Goal: Communication & Community: Answer question/provide support

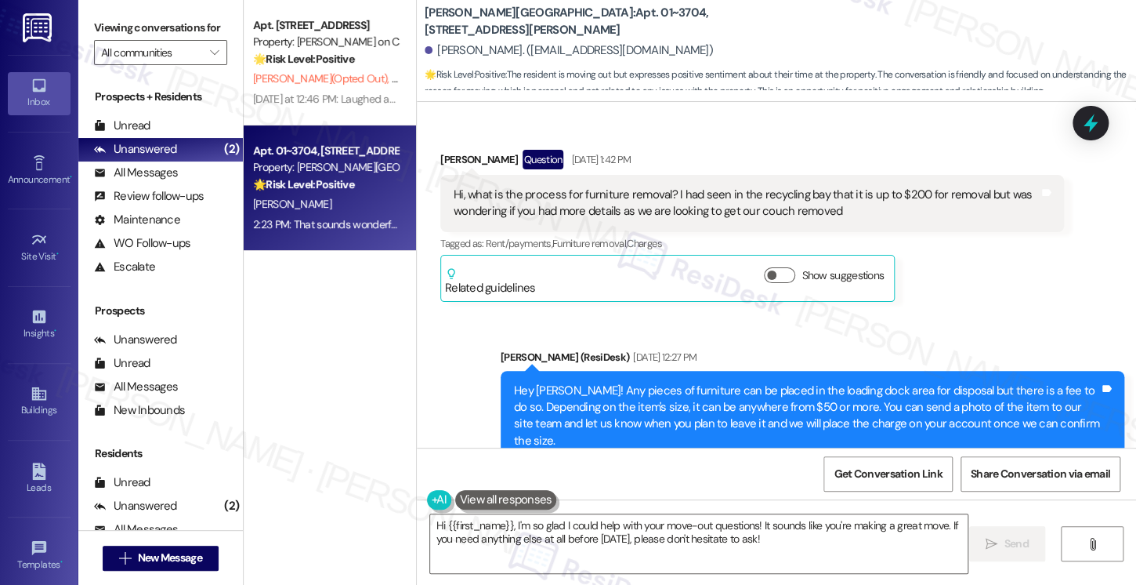
scroll to position [2534, 0]
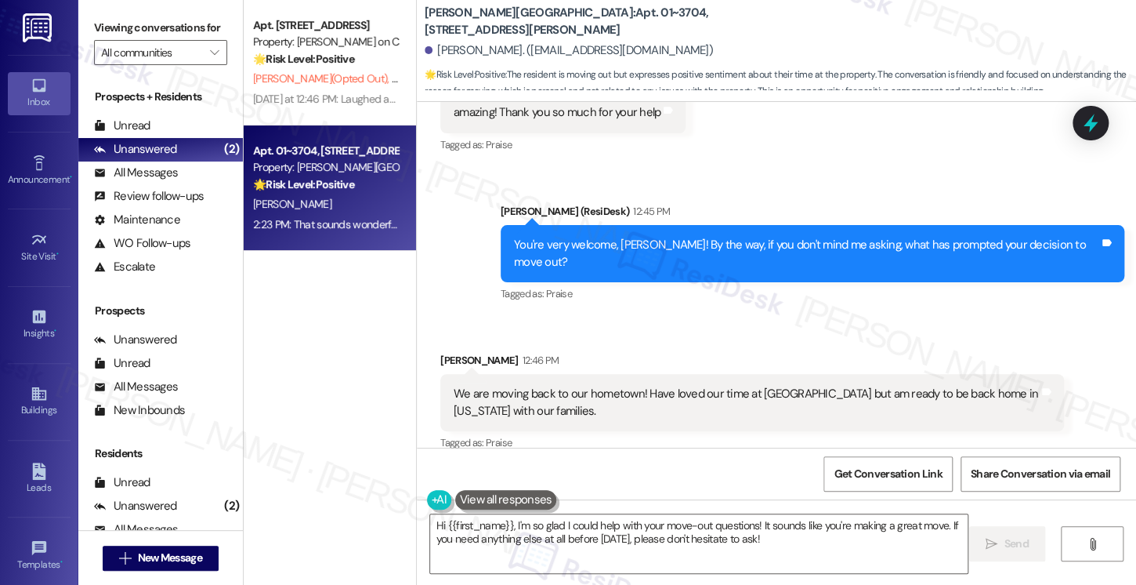
click at [594, 386] on div "We are moving back to our hometown! Have loved our time at [GEOGRAPHIC_DATA] bu…" at bounding box center [746, 403] width 585 height 34
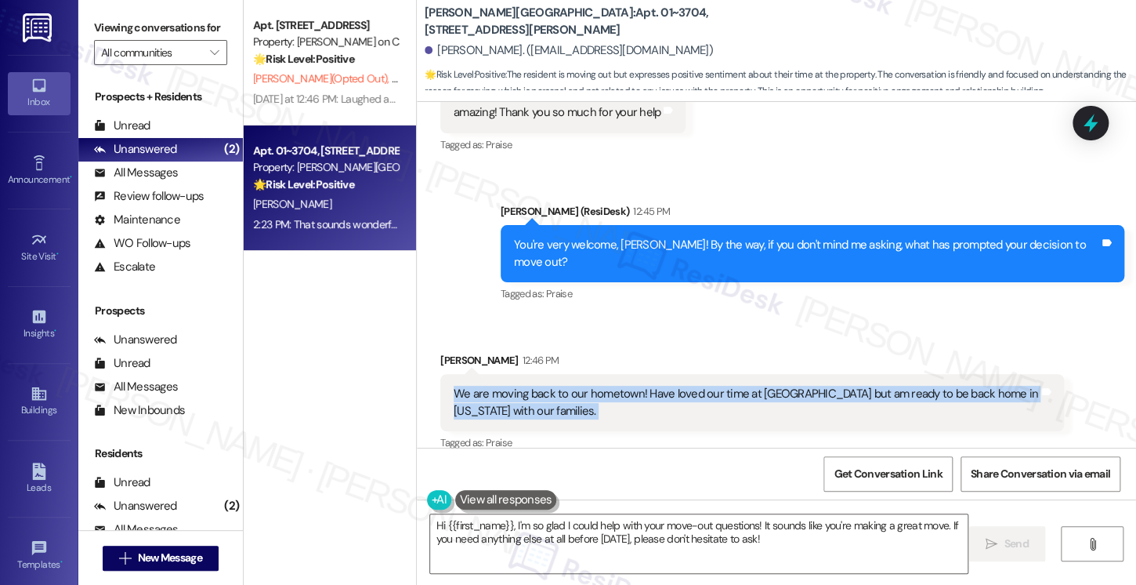
click at [594, 386] on div "We are moving back to our hometown! Have loved our time at [GEOGRAPHIC_DATA] bu…" at bounding box center [746, 403] width 585 height 34
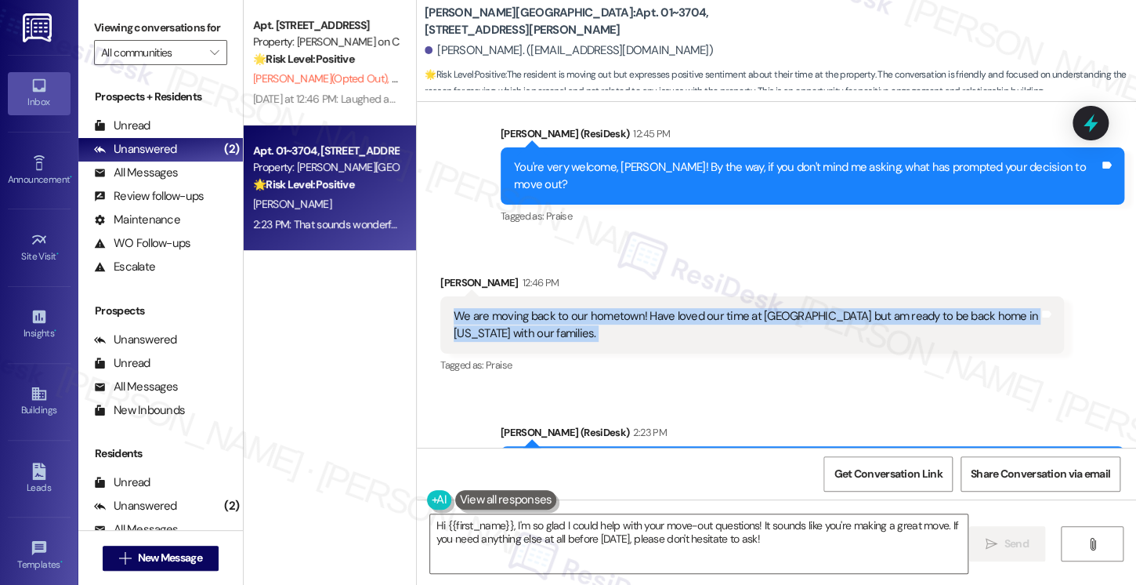
scroll to position [2668, 0]
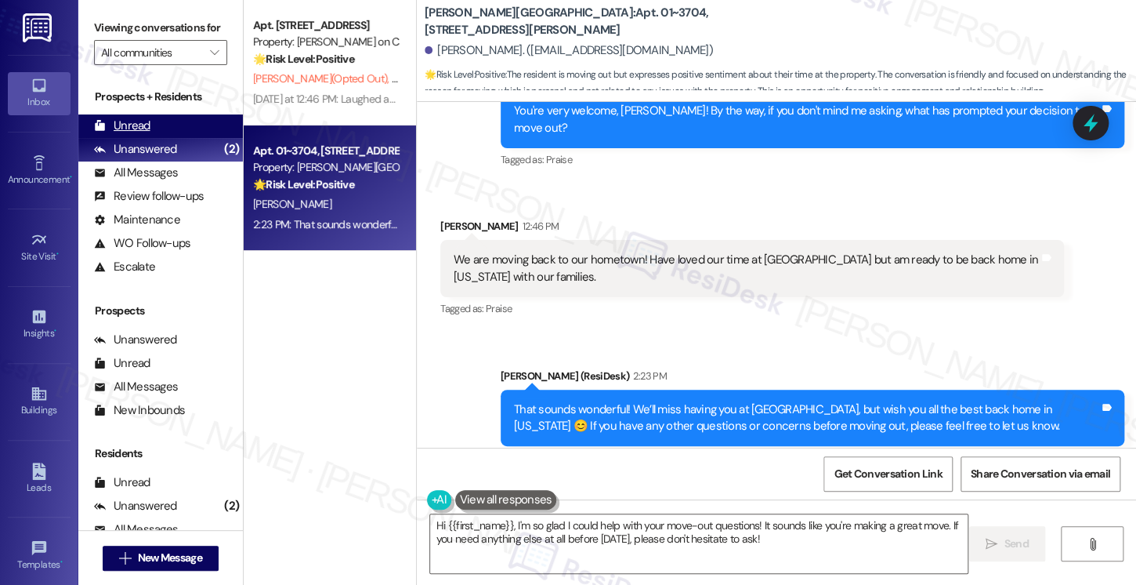
click at [160, 138] on div "Unread (0)" at bounding box center [160, 126] width 165 height 24
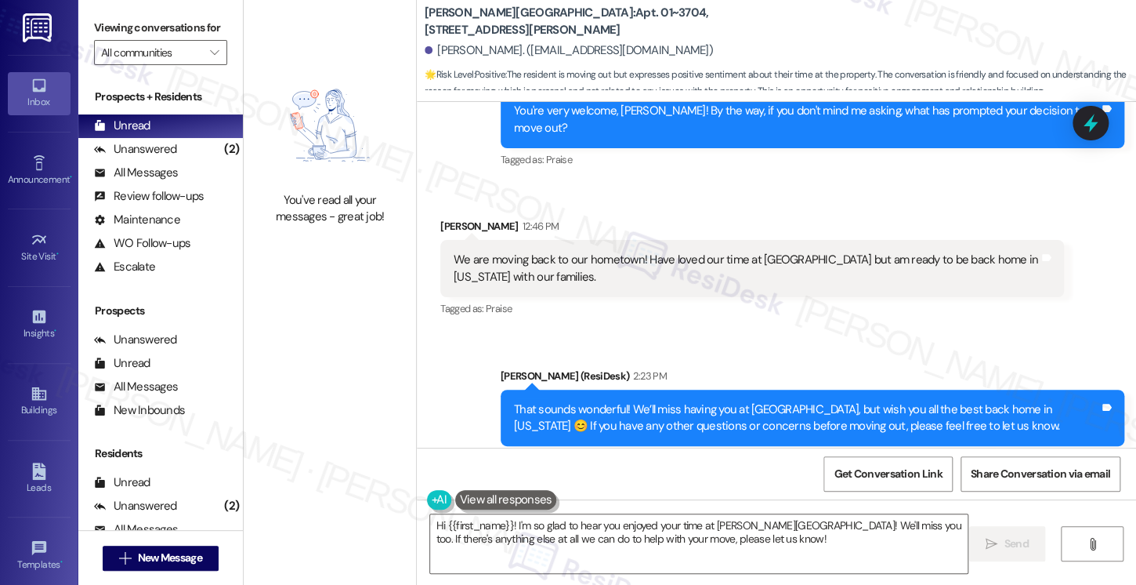
click at [630, 252] on div "We are moving back to our hometown! Have loved our time at [GEOGRAPHIC_DATA] bu…" at bounding box center [746, 269] width 585 height 34
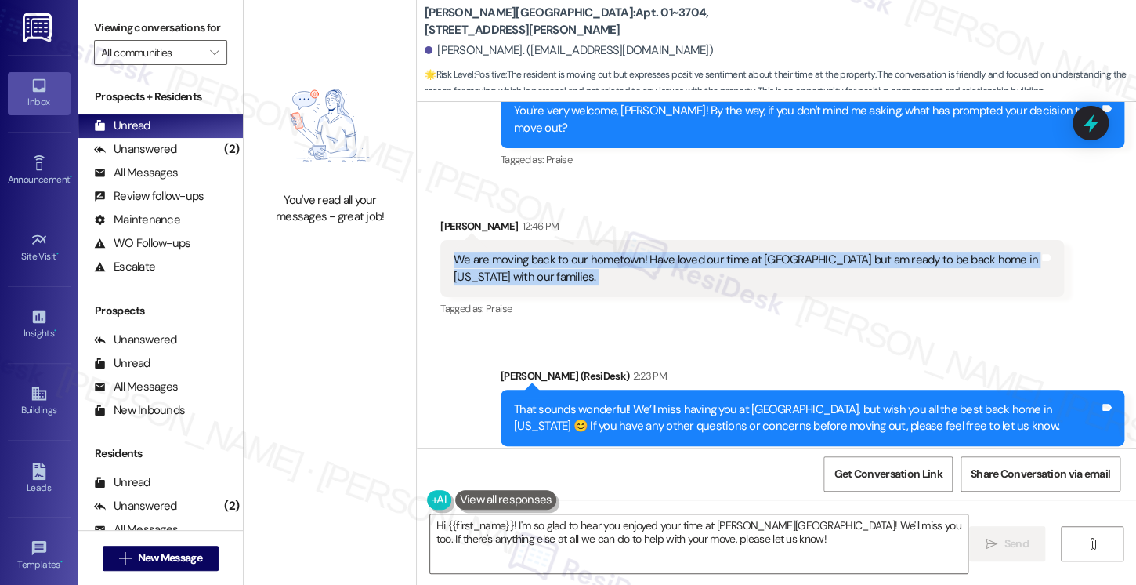
click at [630, 252] on div "We are moving back to our hometown! Have loved our time at [GEOGRAPHIC_DATA] bu…" at bounding box center [746, 269] width 585 height 34
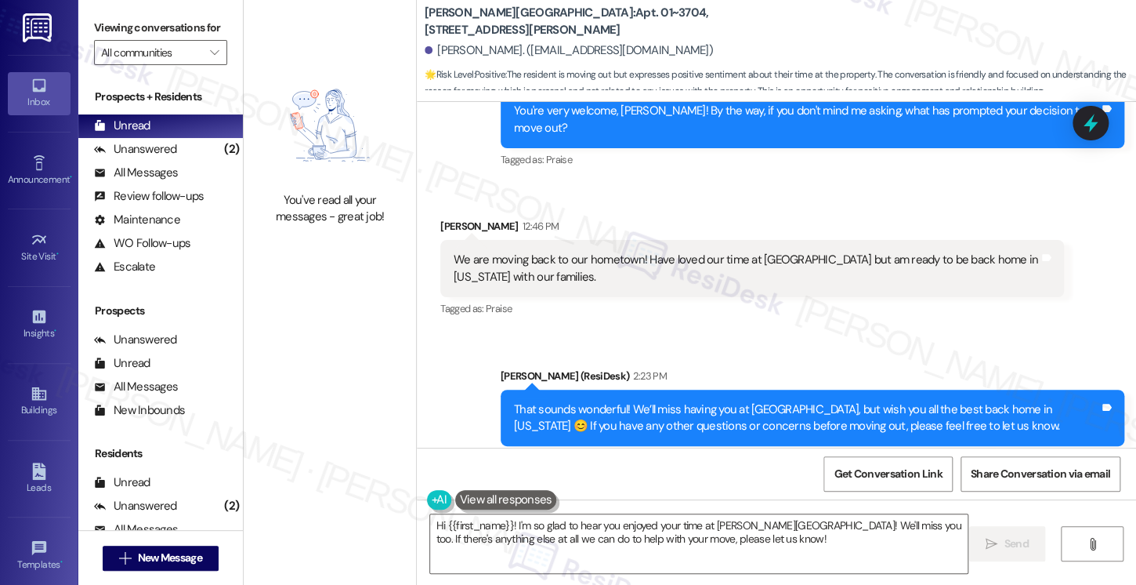
click at [614, 401] on div "That sounds wonderful! We’ll miss having you at [GEOGRAPHIC_DATA], but wish you…" at bounding box center [806, 418] width 585 height 34
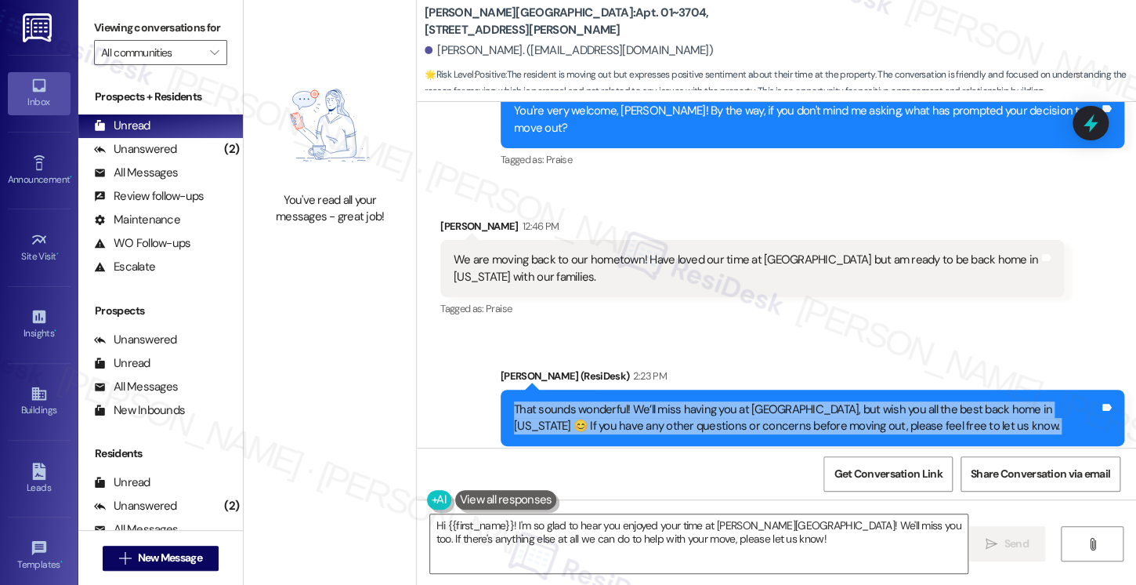
click at [614, 401] on div "That sounds wonderful! We’ll miss having you at [GEOGRAPHIC_DATA], but wish you…" at bounding box center [806, 418] width 585 height 34
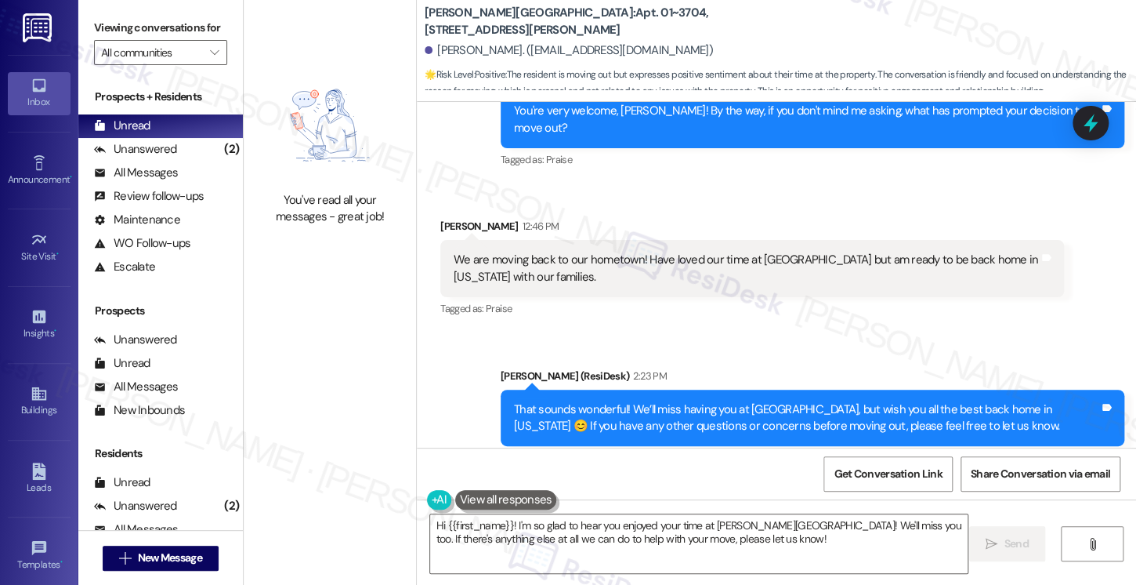
click at [658, 332] on div "Sent via SMS [PERSON_NAME] (ResiDesk) 2:23 PM That sounds wonderful! We’ll miss…" at bounding box center [777, 406] width 720 height 149
click at [784, 401] on div "That sounds wonderful! We’ll miss having you at [GEOGRAPHIC_DATA], but wish you…" at bounding box center [806, 418] width 585 height 34
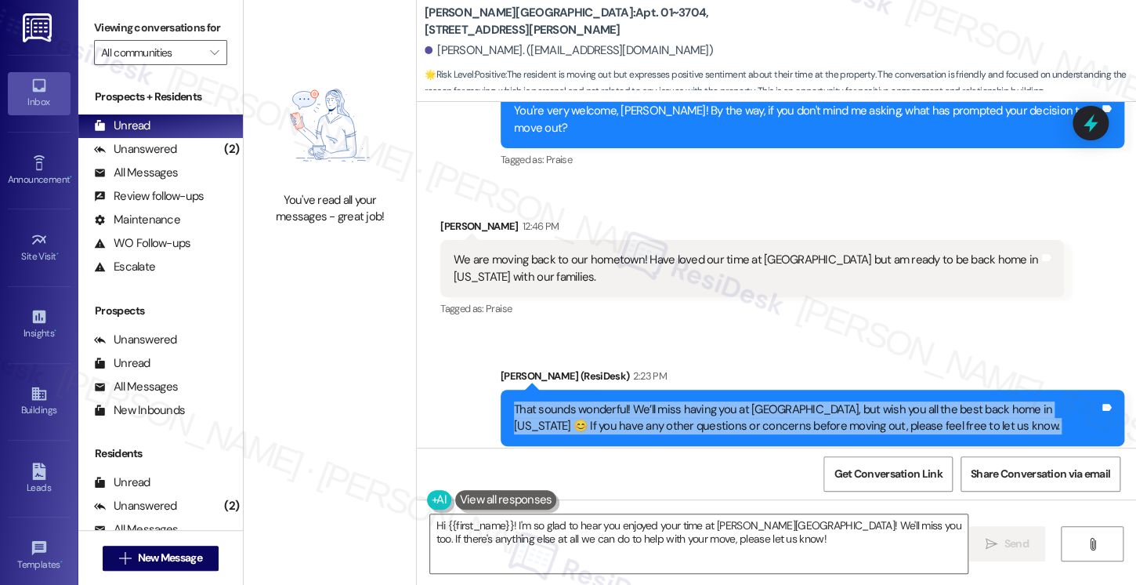
click at [784, 401] on div "That sounds wonderful! We’ll miss having you at [GEOGRAPHIC_DATA], but wish you…" at bounding box center [806, 418] width 585 height 34
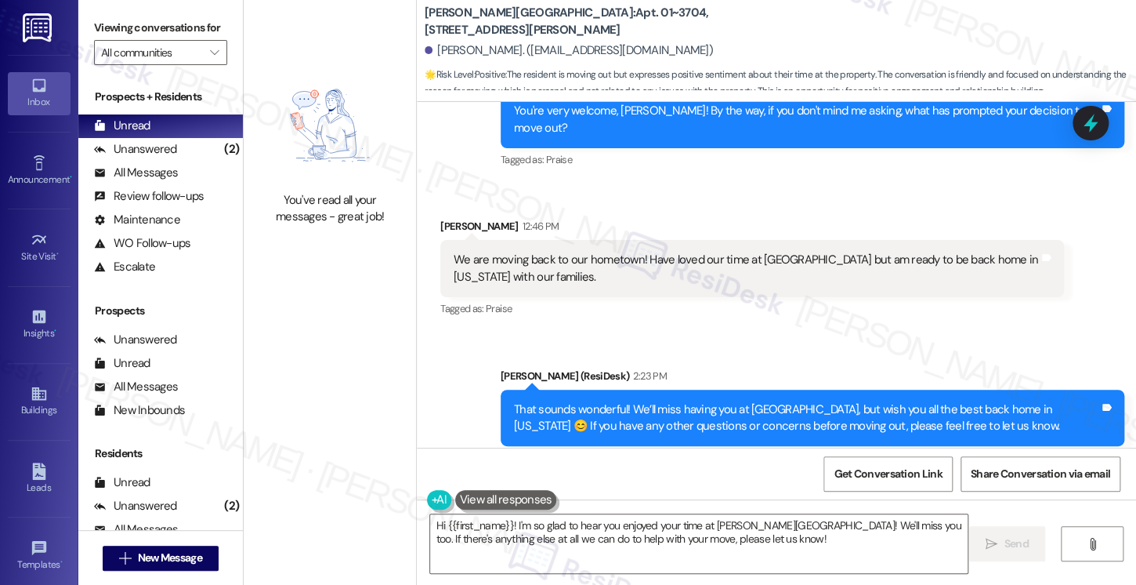
click at [778, 368] on div "[PERSON_NAME] (ResiDesk) 2:23 PM" at bounding box center [813, 379] width 624 height 22
click at [690, 401] on div "That sounds wonderful! We’ll miss having you at [GEOGRAPHIC_DATA], but wish you…" at bounding box center [806, 418] width 585 height 34
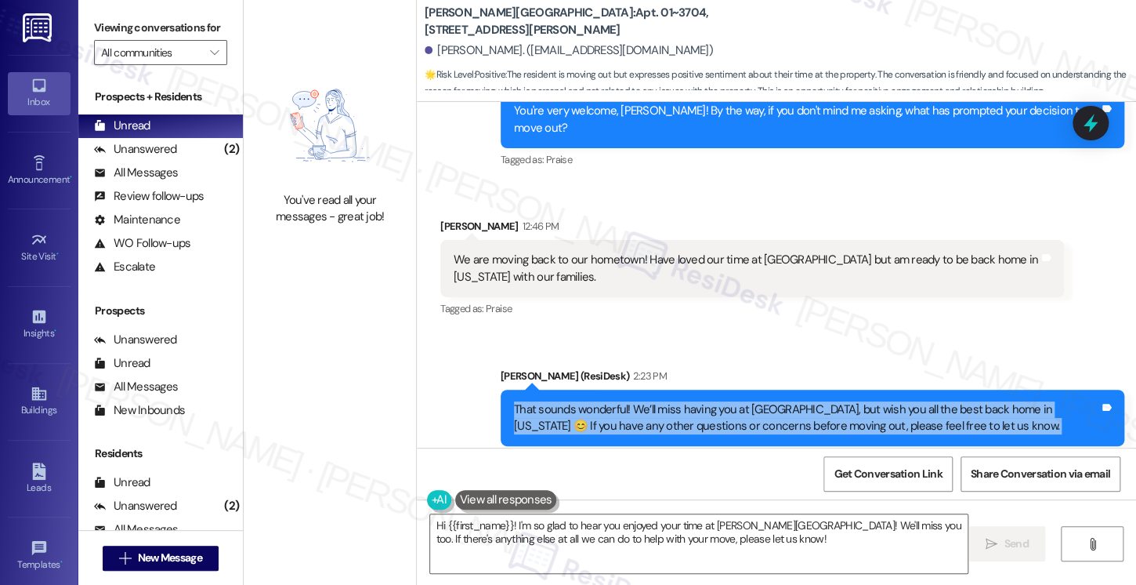
click at [690, 401] on div "That sounds wonderful! We’ll miss having you at [GEOGRAPHIC_DATA], but wish you…" at bounding box center [806, 418] width 585 height 34
